Goal: Task Accomplishment & Management: Use online tool/utility

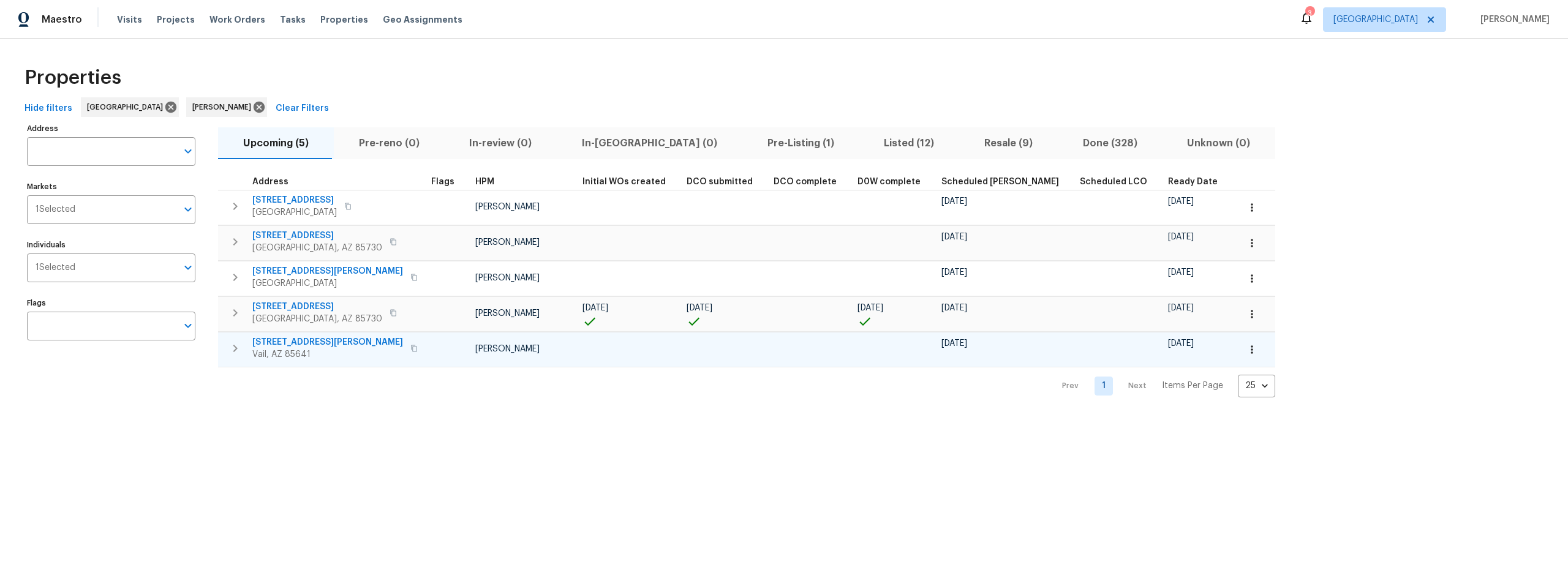
click at [1246, 350] on icon "button" at bounding box center [1251, 350] width 13 height 13
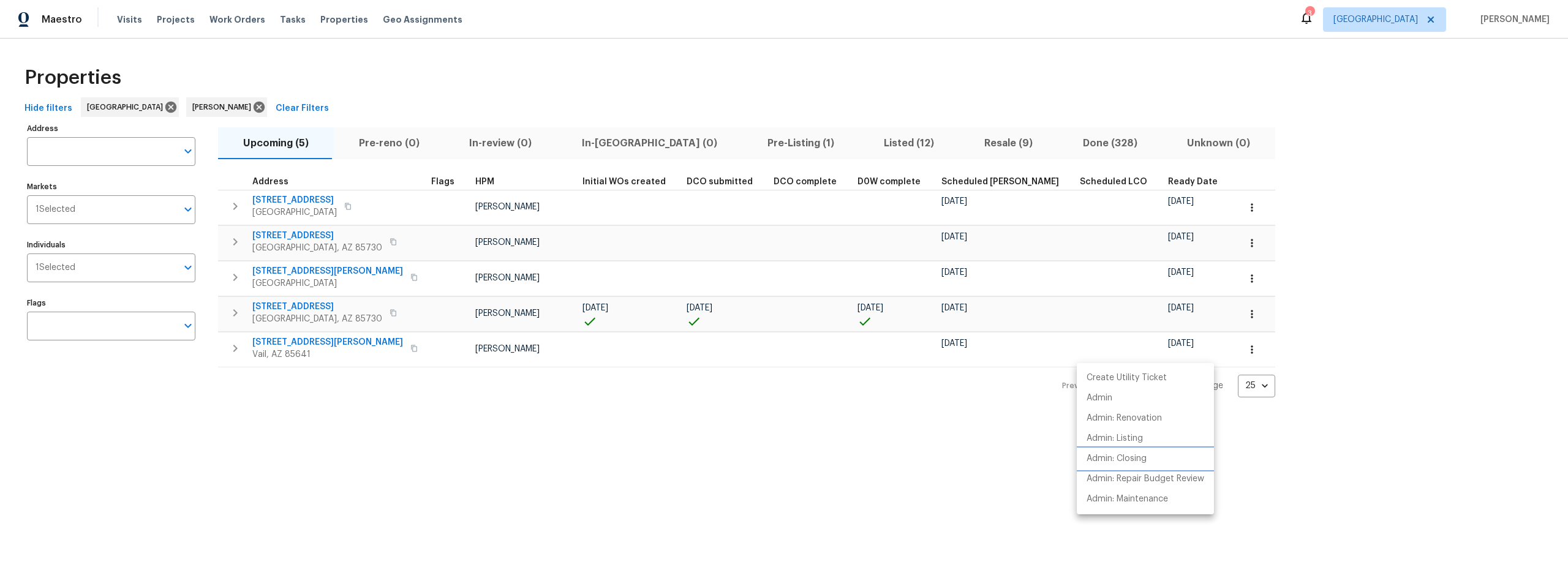
click at [1142, 462] on p "Admin: Closing" at bounding box center [1117, 458] width 60 height 13
